Goal: Information Seeking & Learning: Learn about a topic

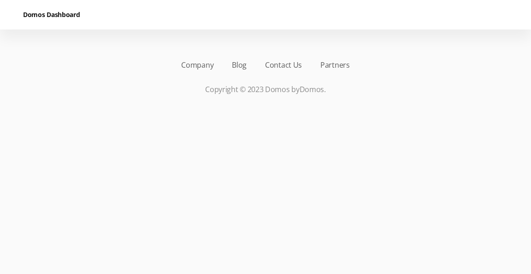
click at [95, 88] on p "Copyright © 2023 Domos by Domos ." at bounding box center [265, 89] width 485 height 11
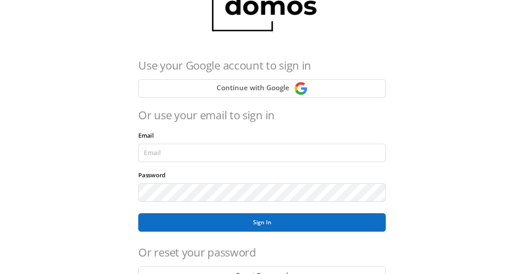
scroll to position [92, 0]
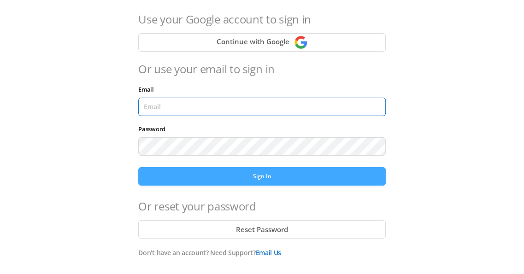
type input "sbenesch@verizon.net"
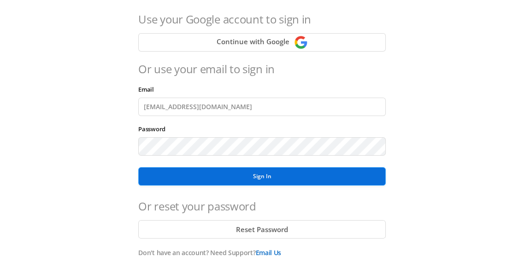
click at [251, 177] on button "Sign In" at bounding box center [261, 176] width 247 height 18
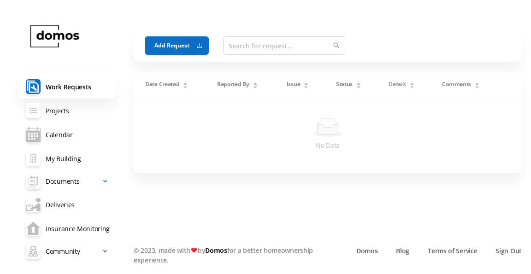
click at [74, 182] on span "Documents" at bounding box center [63, 181] width 34 height 18
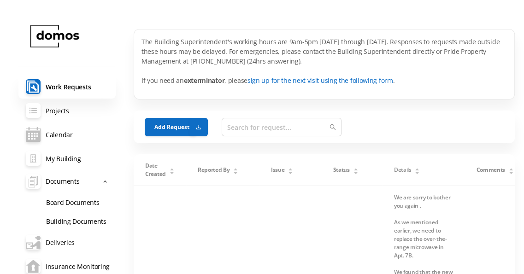
click at [87, 203] on link "Board Documents" at bounding box center [77, 202] width 77 height 19
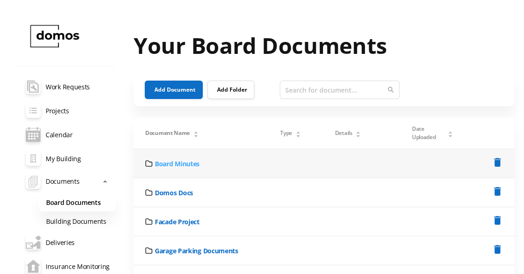
click at [171, 163] on link "Board Minutes" at bounding box center [177, 164] width 45 height 10
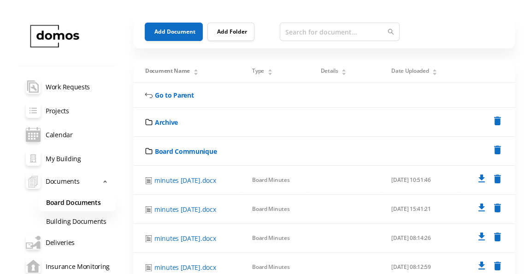
scroll to position [92, 0]
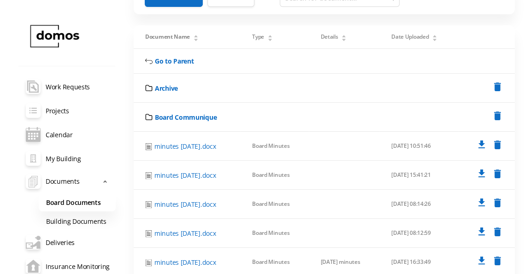
click at [85, 219] on link "Building Documents" at bounding box center [77, 220] width 77 height 19
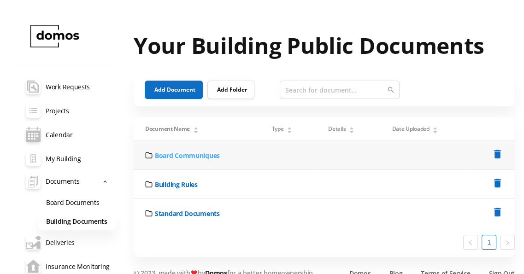
click at [205, 152] on link "Board Communiques" at bounding box center [187, 156] width 65 height 10
